Goal: Task Accomplishment & Management: Manage account settings

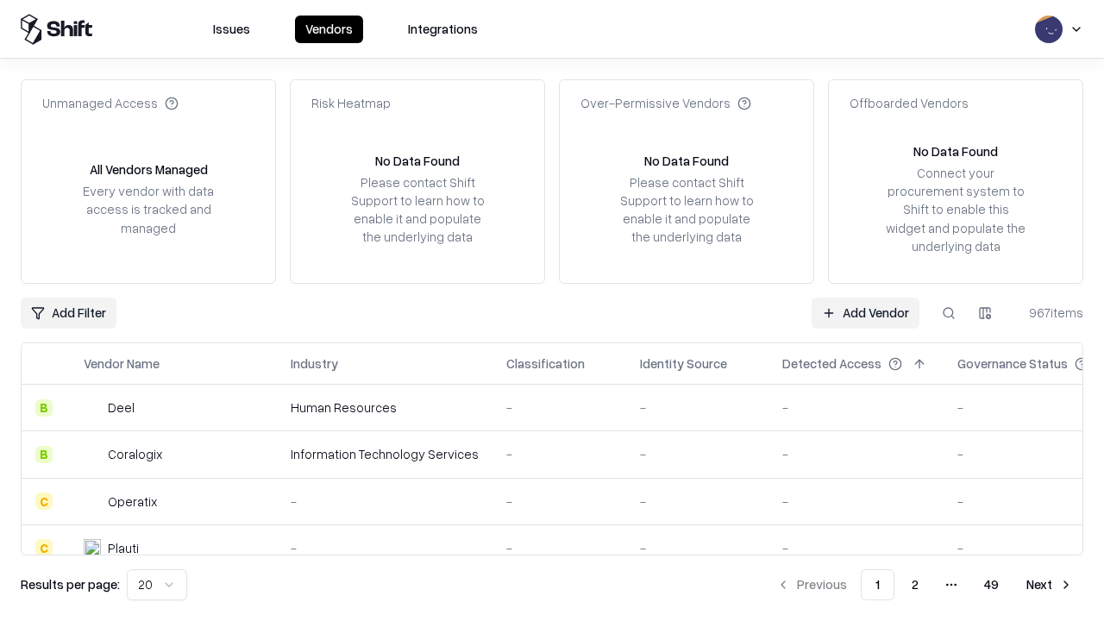
click at [865, 312] on link "Add Vendor" at bounding box center [866, 313] width 108 height 31
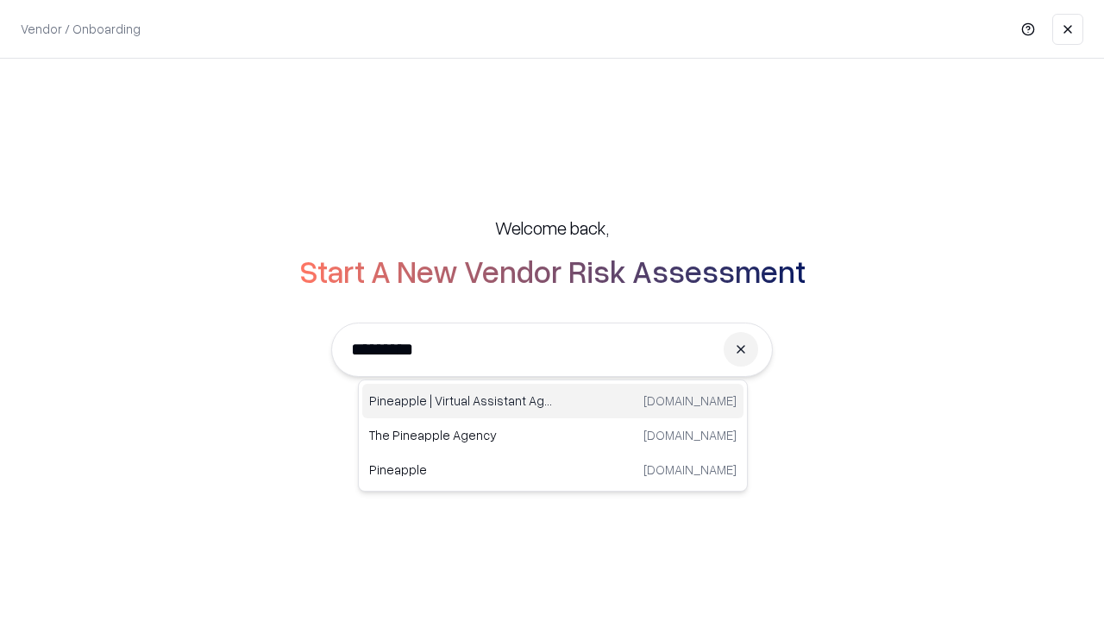
click at [553, 401] on div "Pineapple | Virtual Assistant Agency trypineapple.com" at bounding box center [552, 401] width 381 height 35
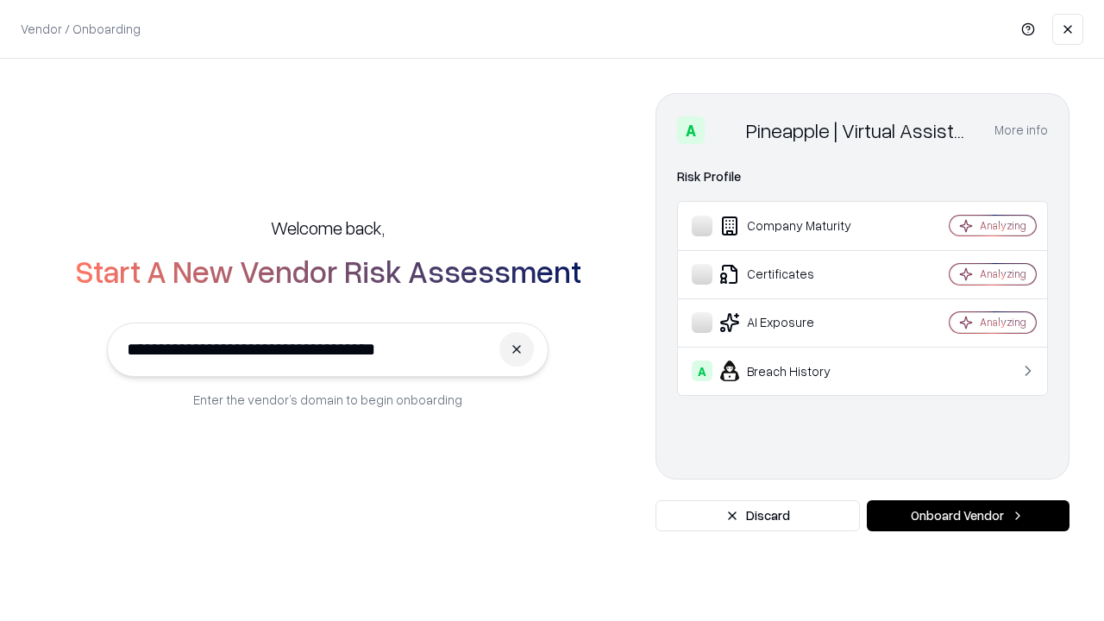
type input "**********"
click at [968, 516] on button "Onboard Vendor" at bounding box center [968, 515] width 203 height 31
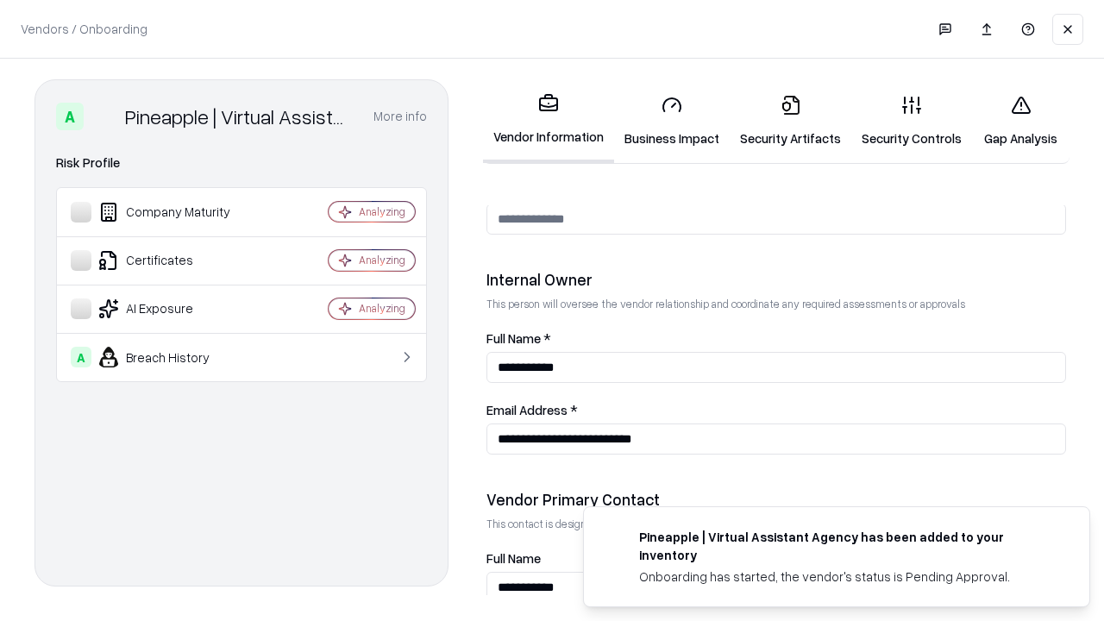
scroll to position [894, 0]
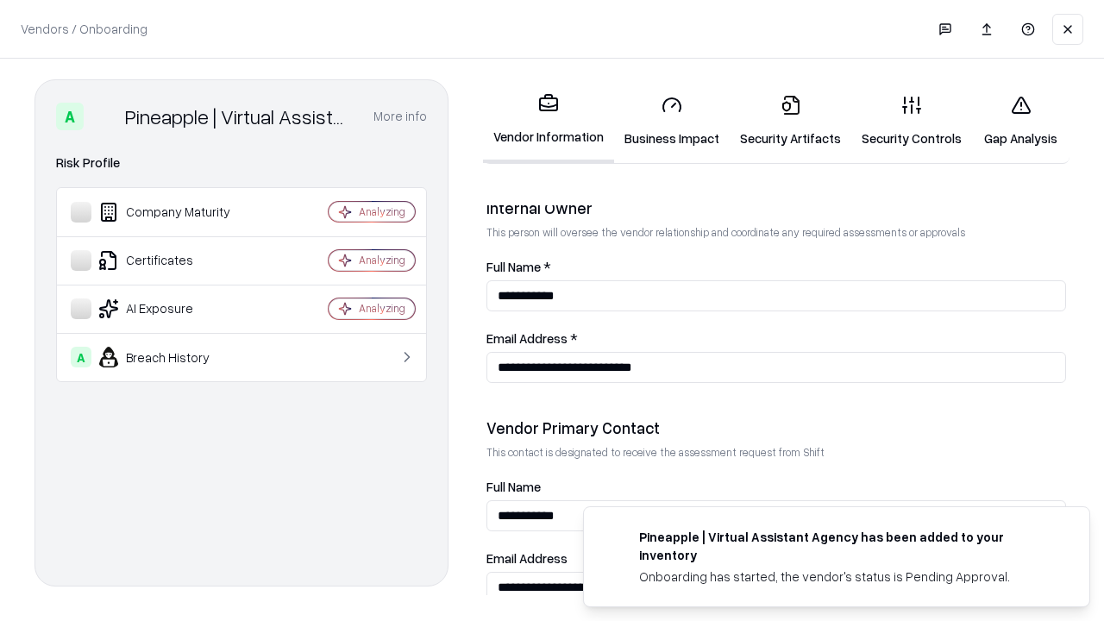
click at [672, 121] on link "Business Impact" at bounding box center [672, 121] width 116 height 80
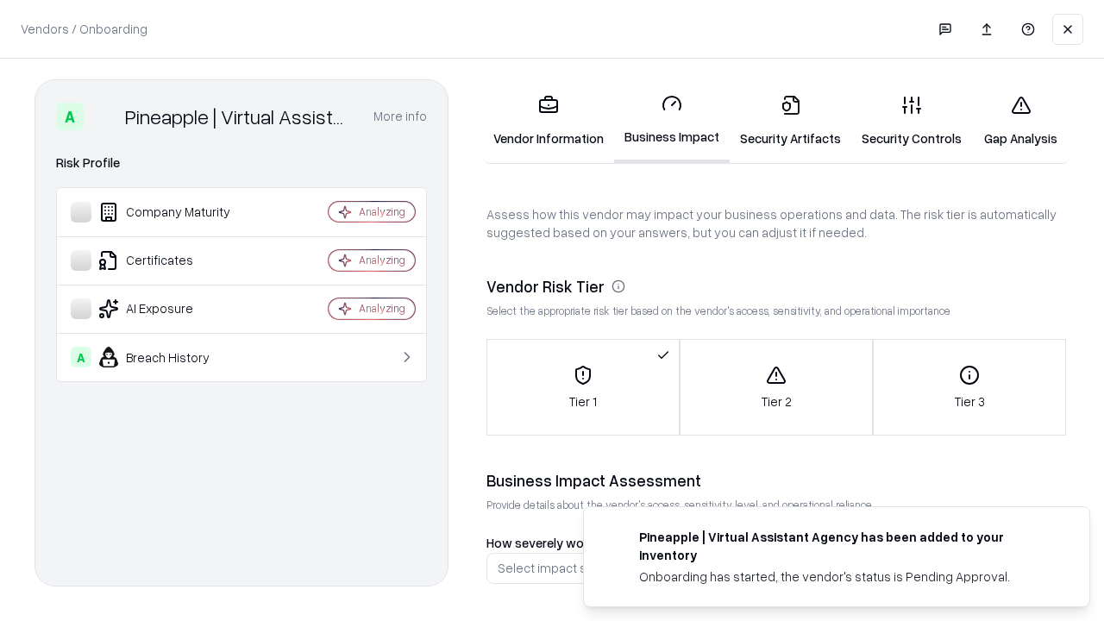
click at [790, 121] on link "Security Artifacts" at bounding box center [791, 121] width 122 height 80
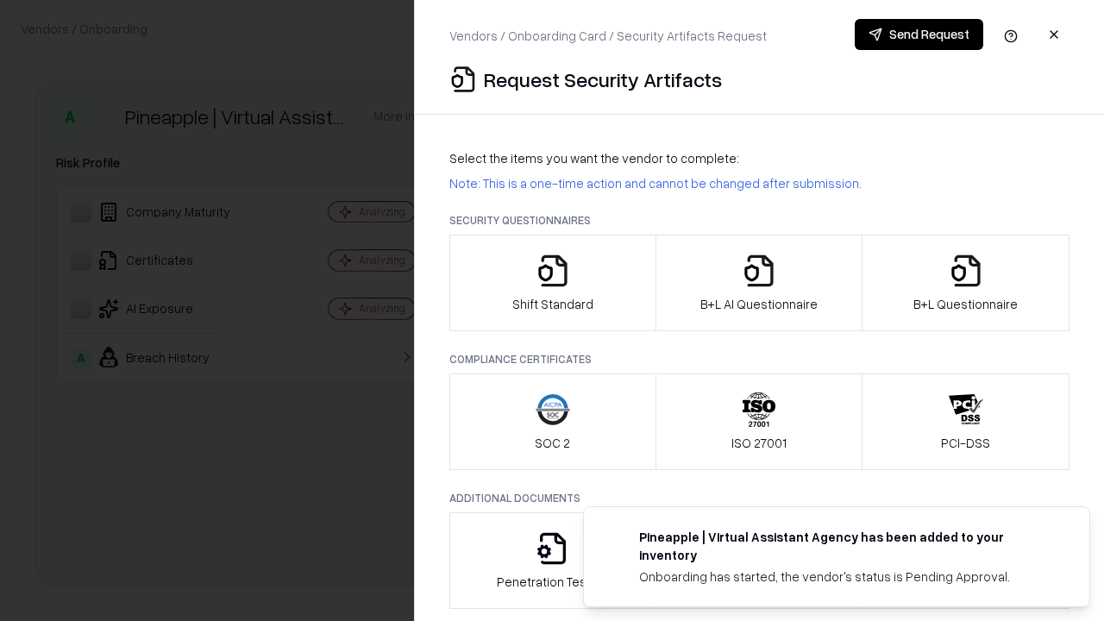
click at [552, 283] on icon "button" at bounding box center [553, 271] width 35 height 35
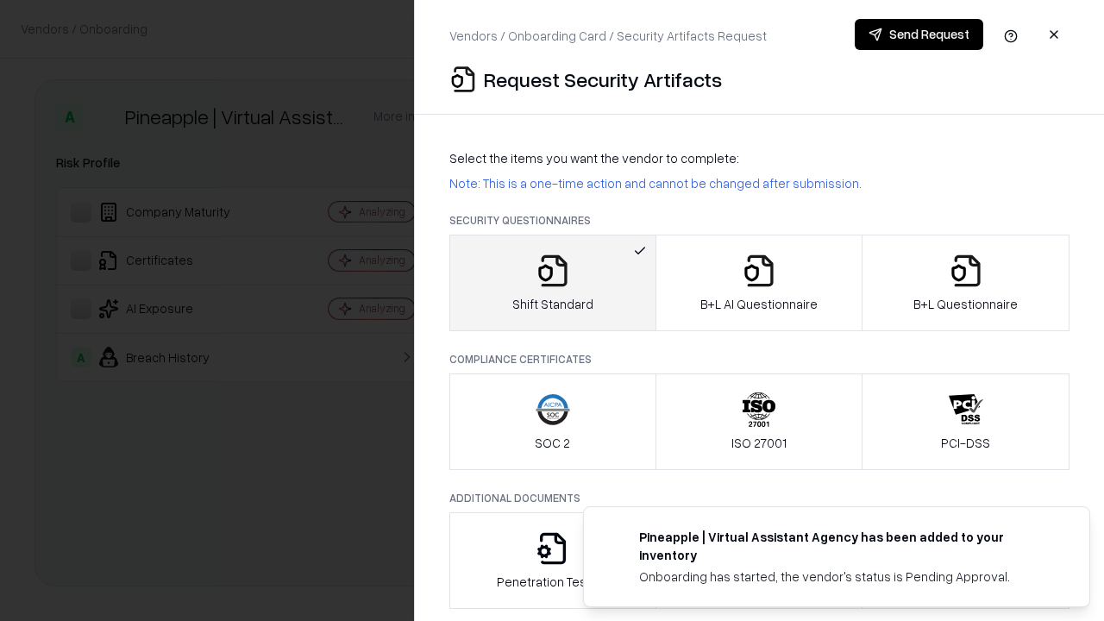
click at [919, 35] on button "Send Request" at bounding box center [919, 34] width 129 height 31
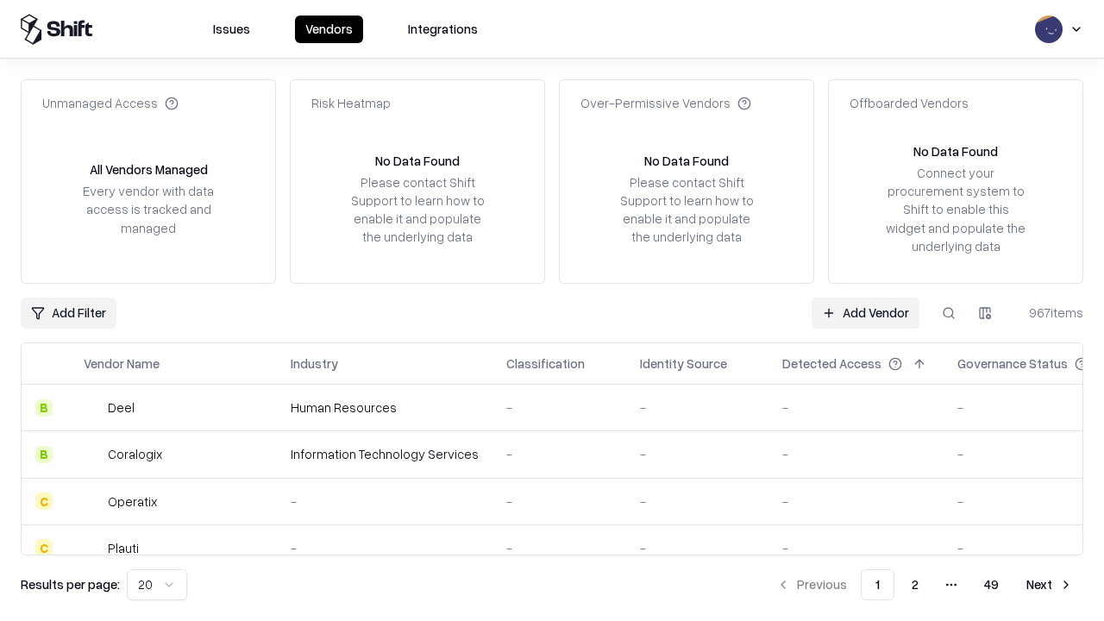
click at [949, 312] on button at bounding box center [948, 313] width 31 height 31
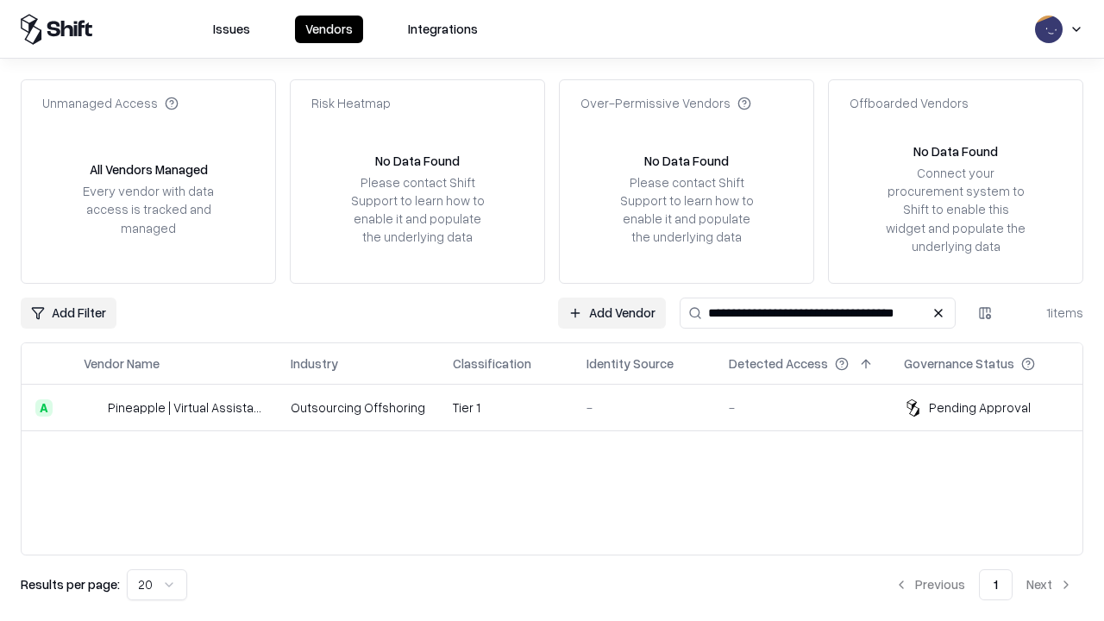
type input "**********"
click at [563, 407] on td "Tier 1" at bounding box center [506, 408] width 134 height 47
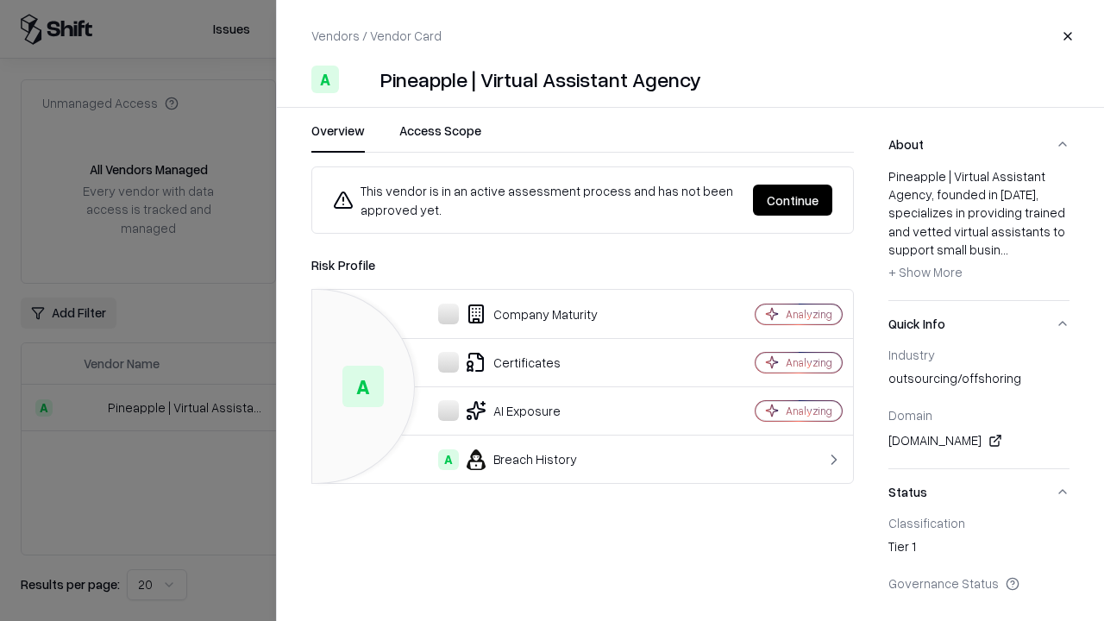
click at [793, 200] on button "Continue" at bounding box center [792, 200] width 79 height 31
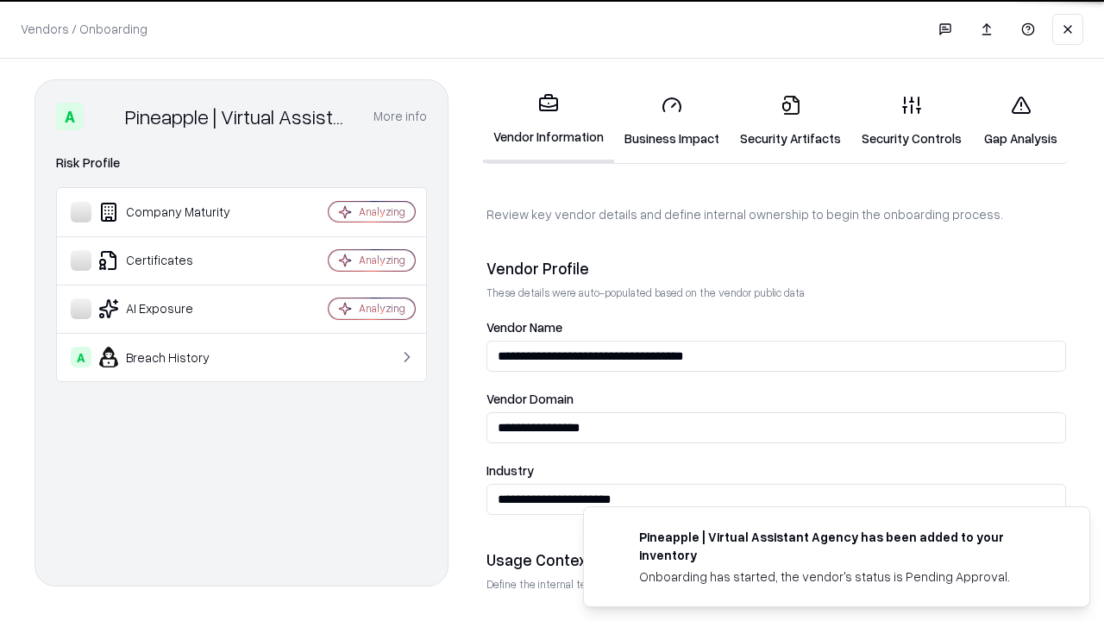
click at [790, 121] on link "Security Artifacts" at bounding box center [791, 121] width 122 height 80
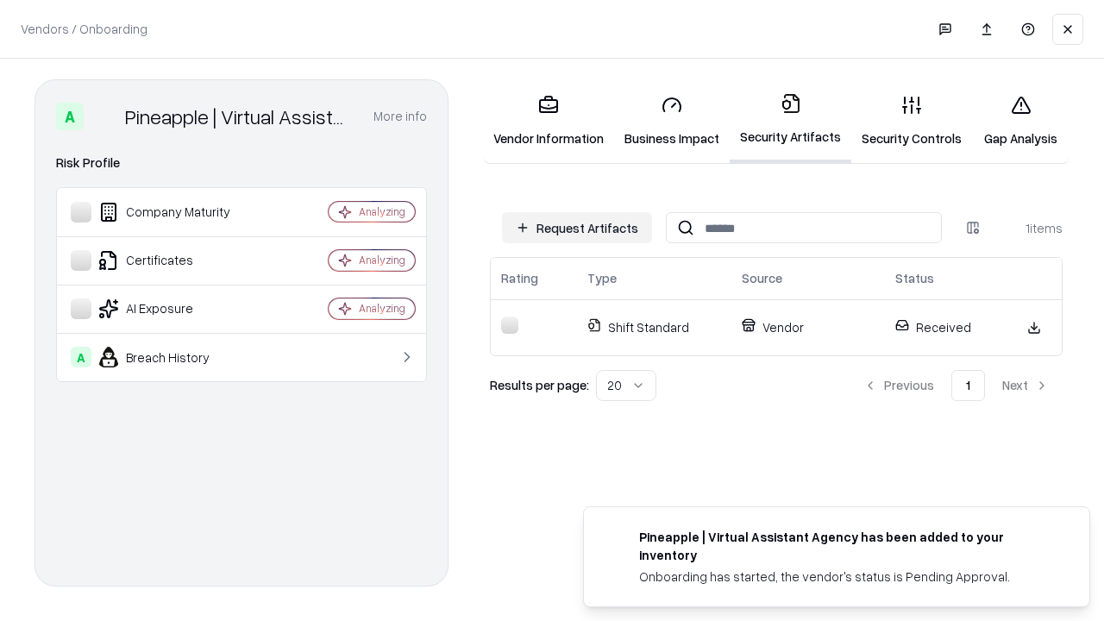
click at [912, 121] on link "Security Controls" at bounding box center [912, 121] width 121 height 80
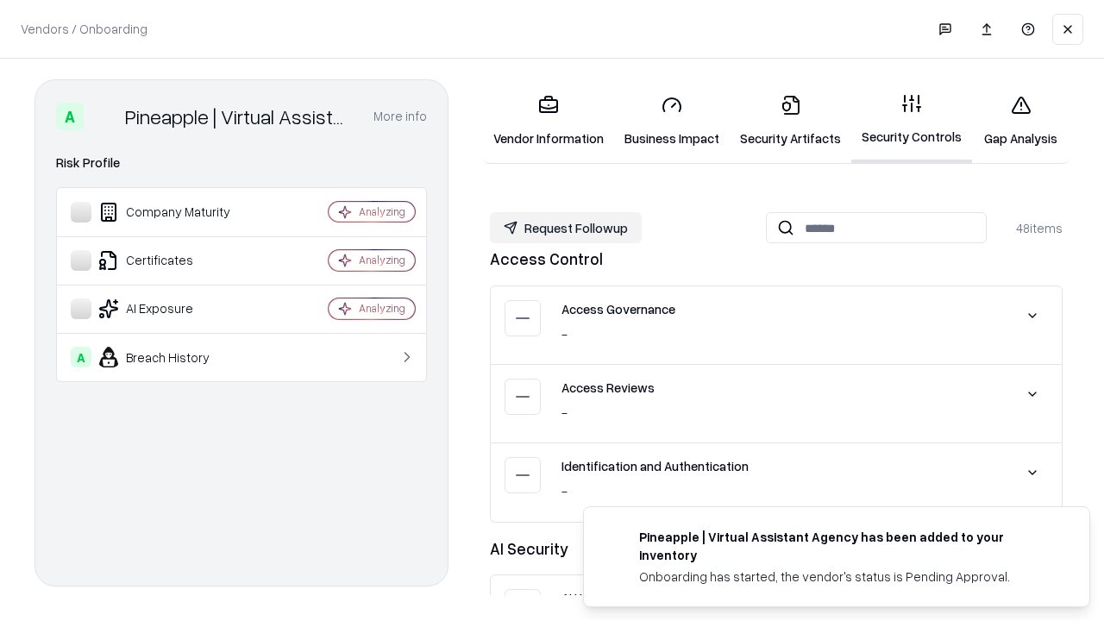
click at [566, 228] on button "Request Followup" at bounding box center [566, 227] width 152 height 31
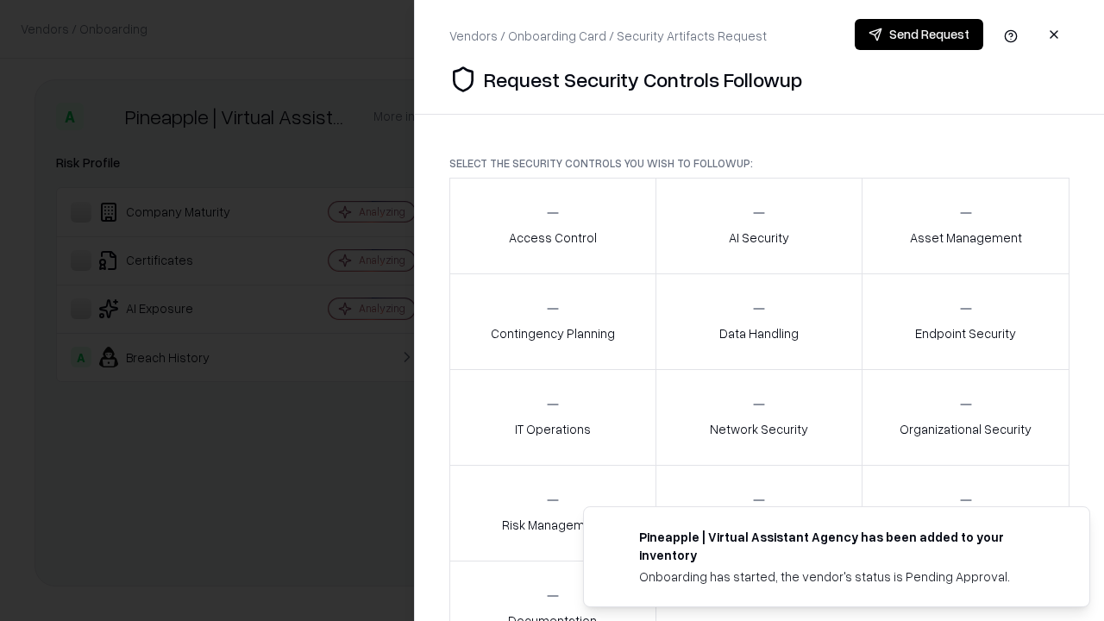
click at [552, 226] on div "Access Control" at bounding box center [553, 225] width 88 height 42
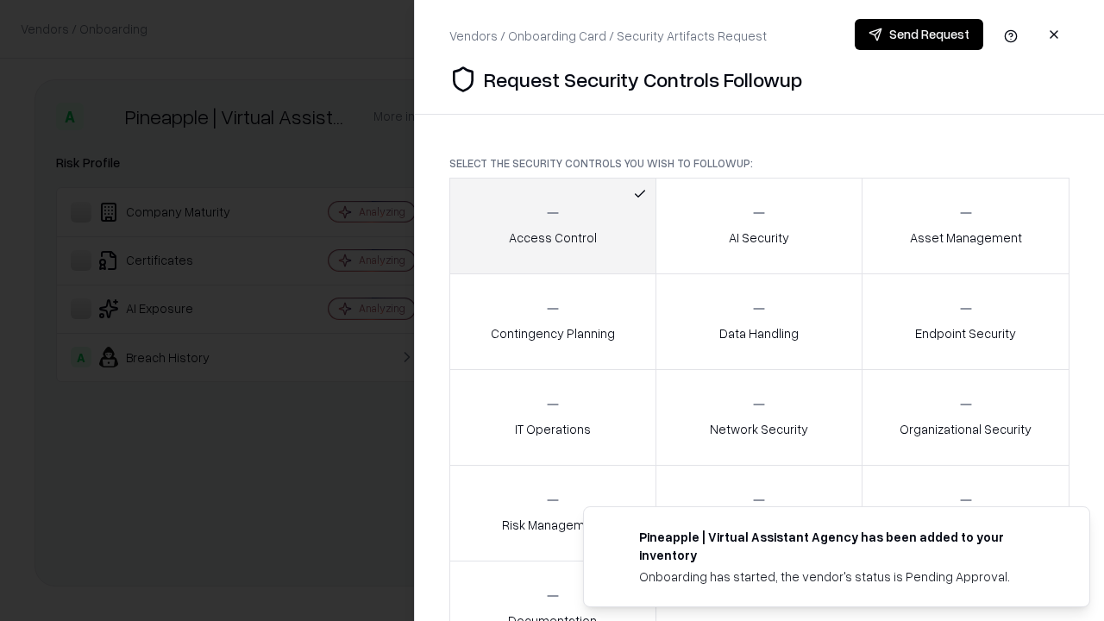
click at [919, 35] on button "Send Request" at bounding box center [919, 34] width 129 height 31
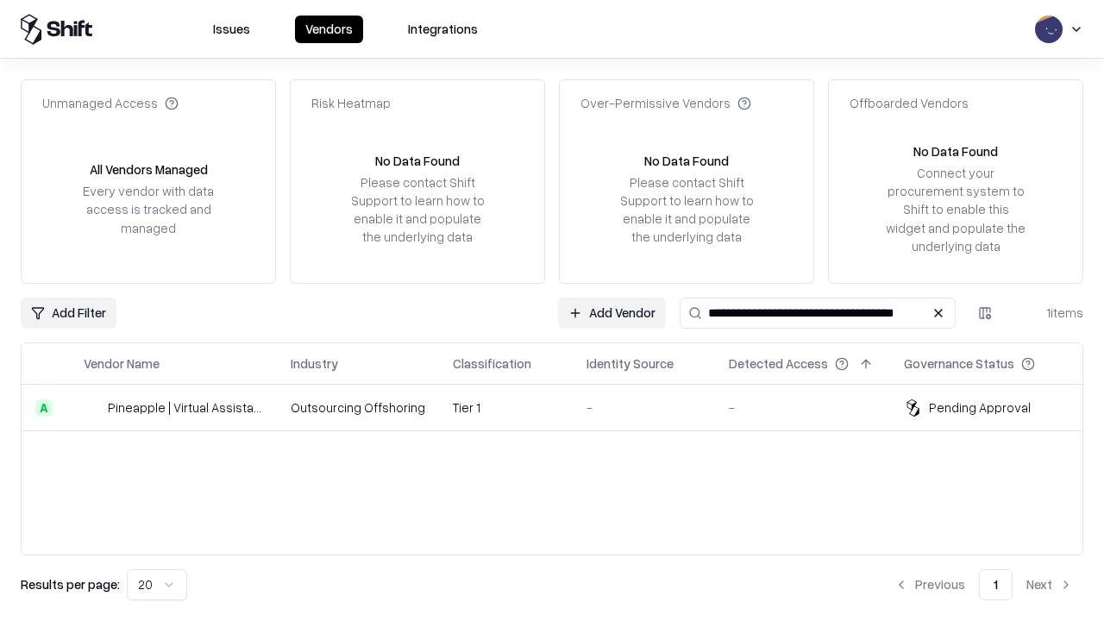
type input "**********"
click at [563, 407] on td "Tier 1" at bounding box center [506, 408] width 134 height 47
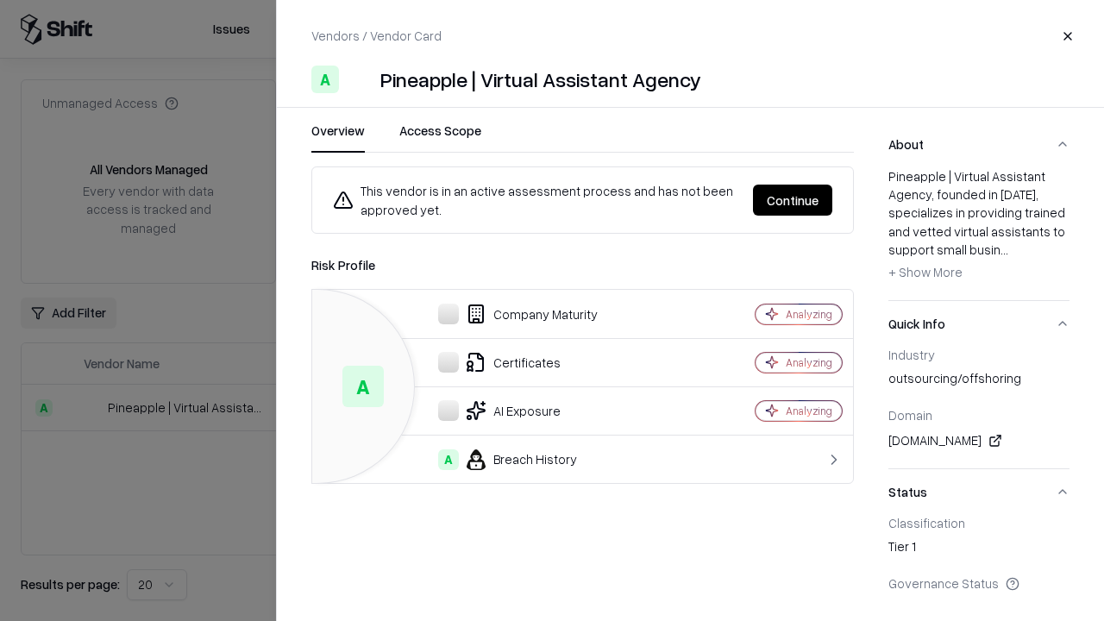
click at [793, 200] on button "Continue" at bounding box center [792, 200] width 79 height 31
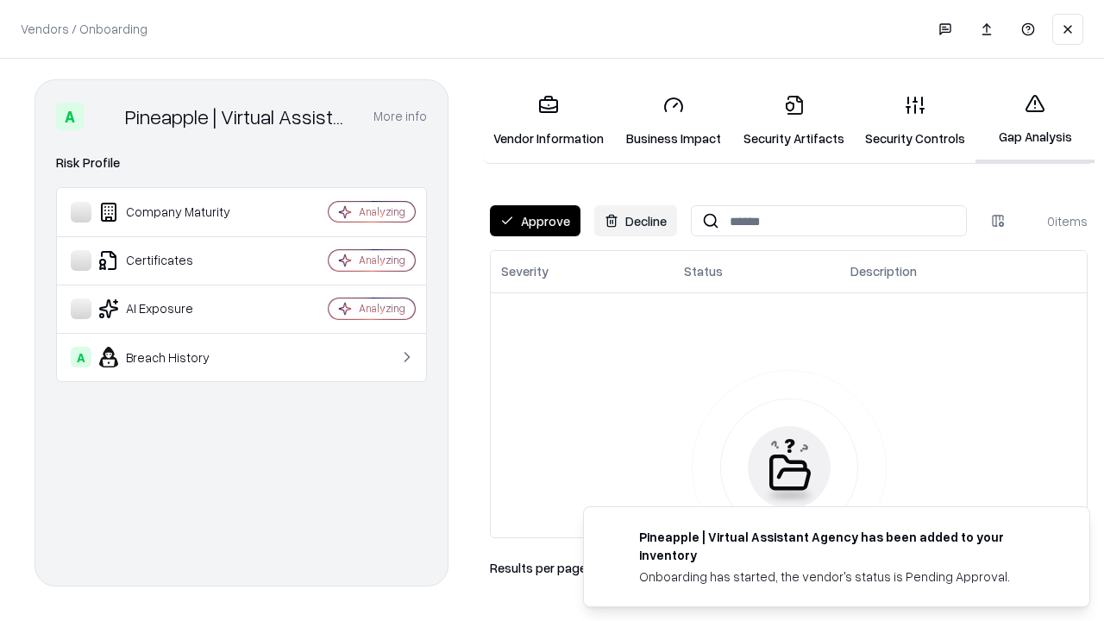
click at [535, 221] on button "Approve" at bounding box center [535, 220] width 91 height 31
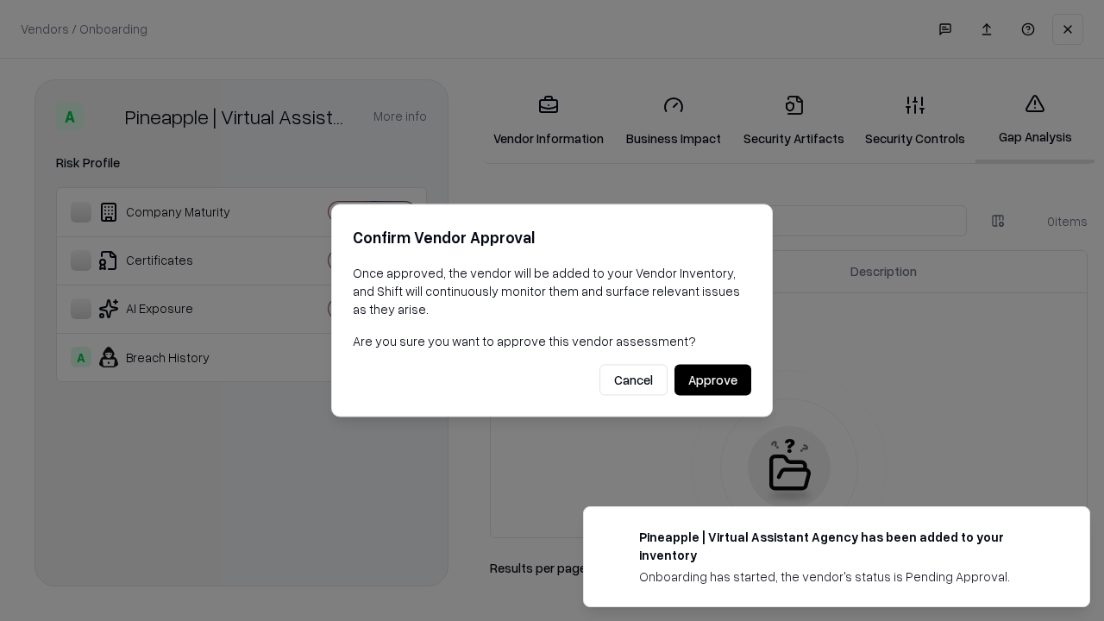
click at [713, 380] on button "Approve" at bounding box center [713, 380] width 77 height 31
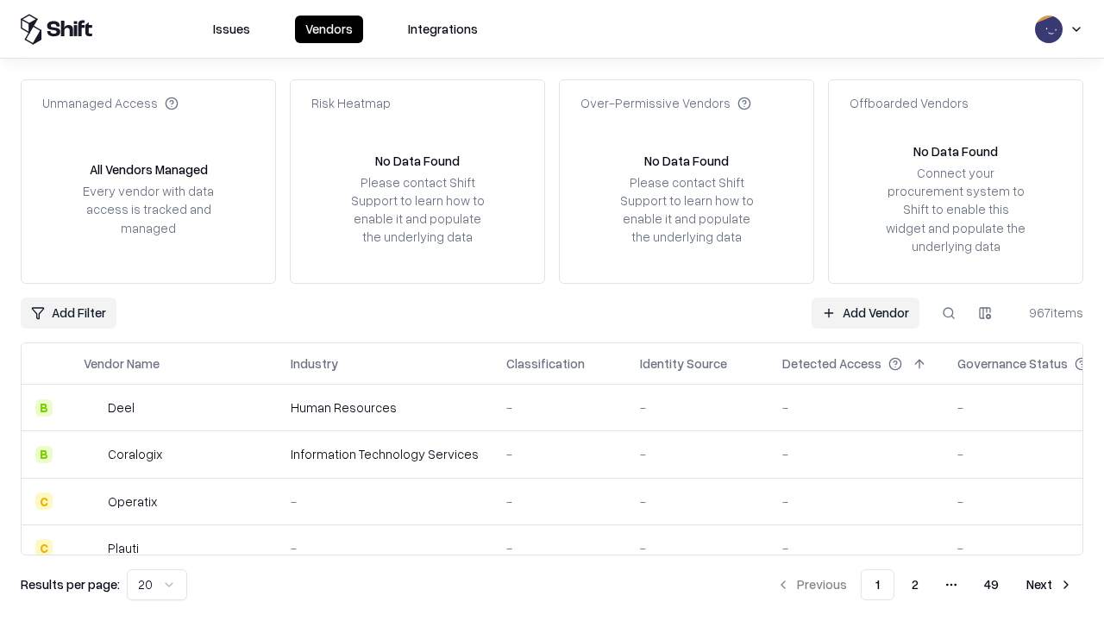
type input "**********"
click at [865, 312] on link "Add Vendor" at bounding box center [866, 313] width 108 height 31
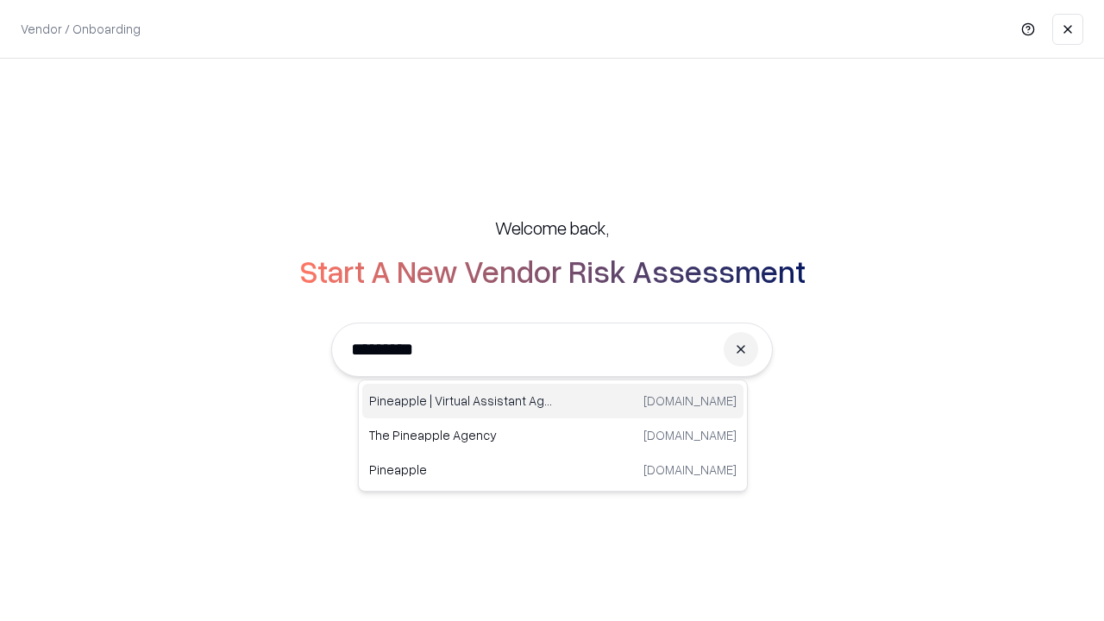
click at [553, 401] on div "Pineapple | Virtual Assistant Agency [DOMAIN_NAME]" at bounding box center [552, 401] width 381 height 35
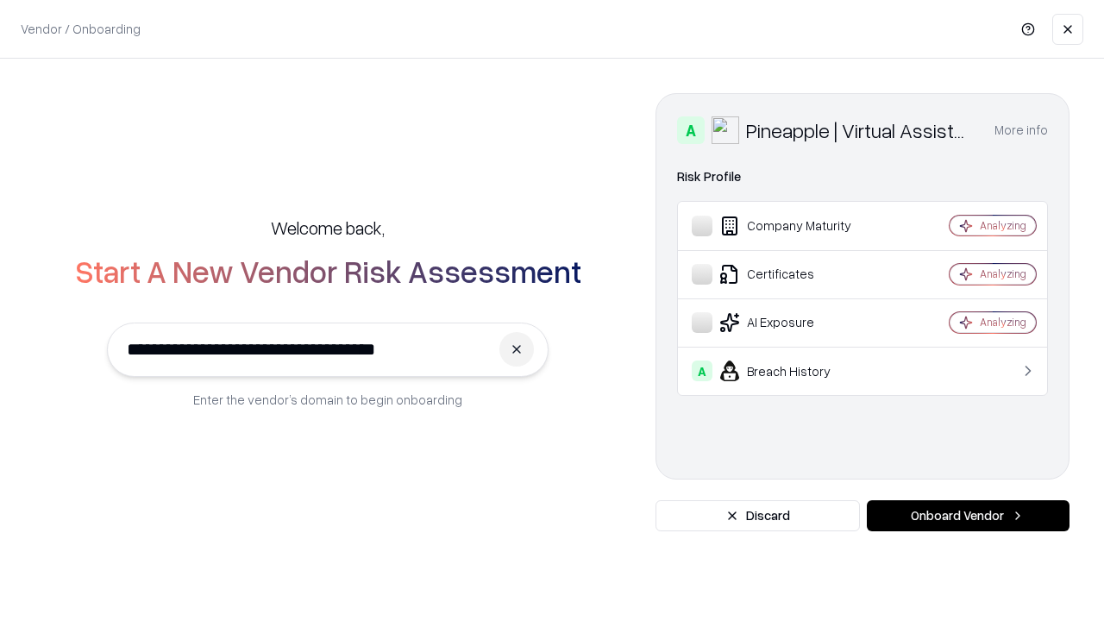
type input "**********"
click at [968, 516] on button "Onboard Vendor" at bounding box center [968, 515] width 203 height 31
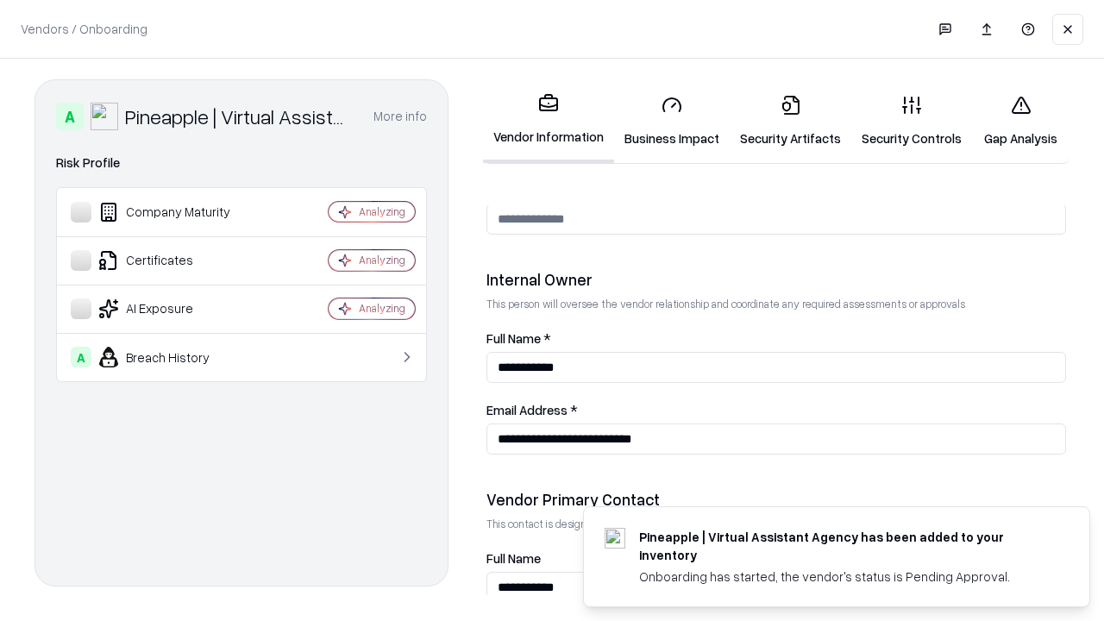
scroll to position [894, 0]
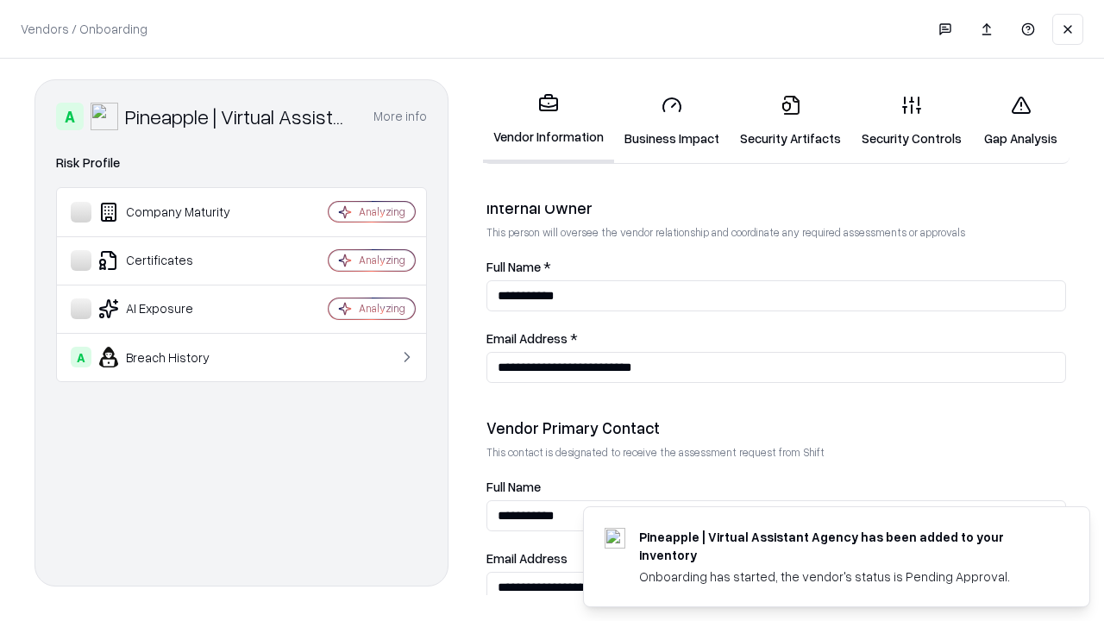
click at [1021, 121] on link "Gap Analysis" at bounding box center [1020, 121] width 97 height 80
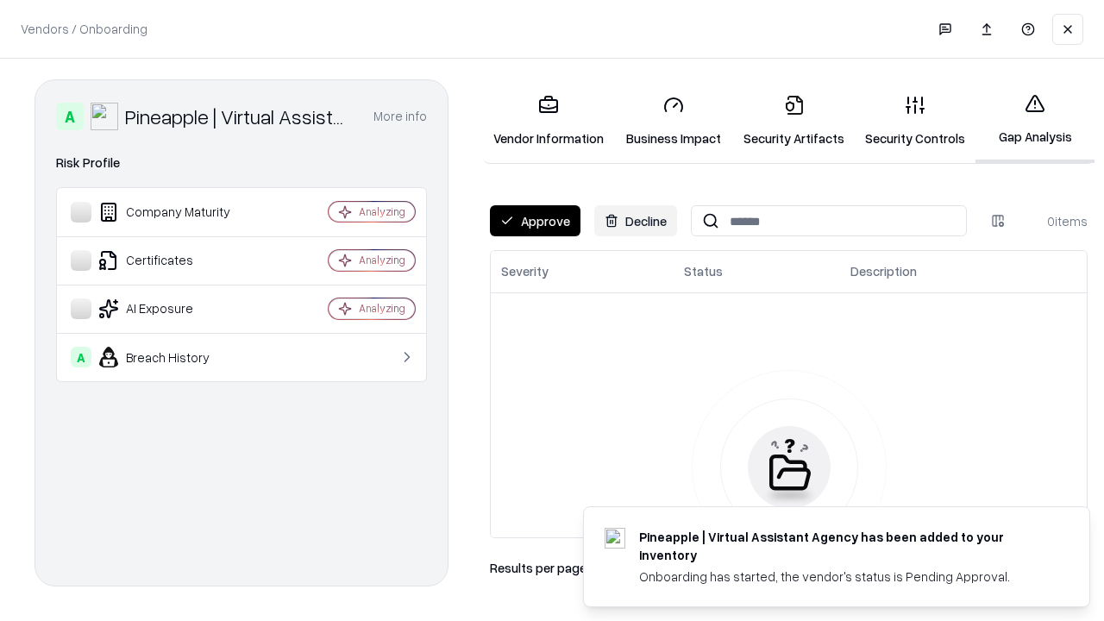
click at [535, 221] on button "Approve" at bounding box center [535, 220] width 91 height 31
